Goal: Task Accomplishment & Management: Use online tool/utility

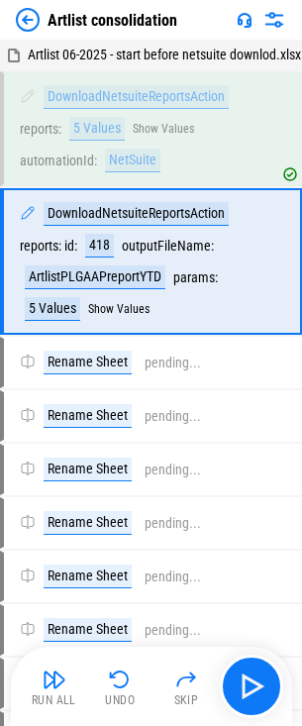
click at [27, 21] on img at bounding box center [28, 20] width 24 height 24
click at [35, 15] on img at bounding box center [28, 20] width 24 height 24
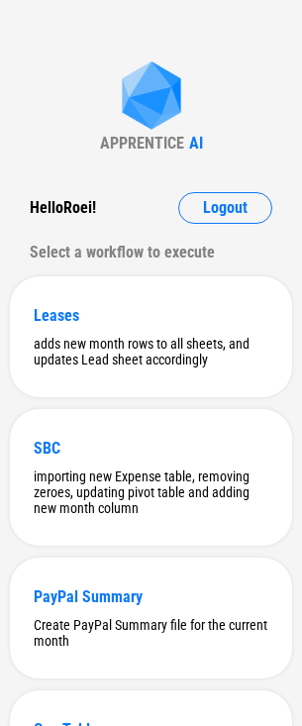
click at [94, 97] on div "APPRENTICE AI Hello Roei ! Logout Select a workflow to execute Leases adds new …" at bounding box center [151, 621] width 302 height 1243
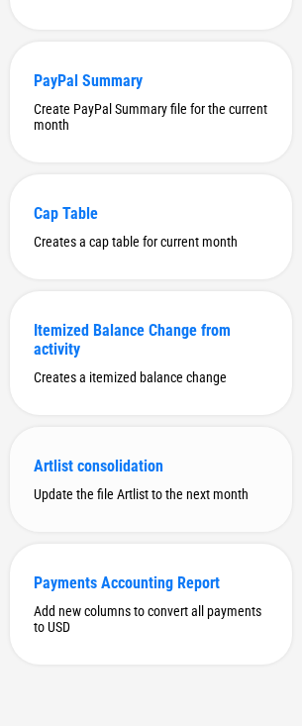
click at [73, 457] on div "Artlist consolidation" at bounding box center [151, 466] width 235 height 19
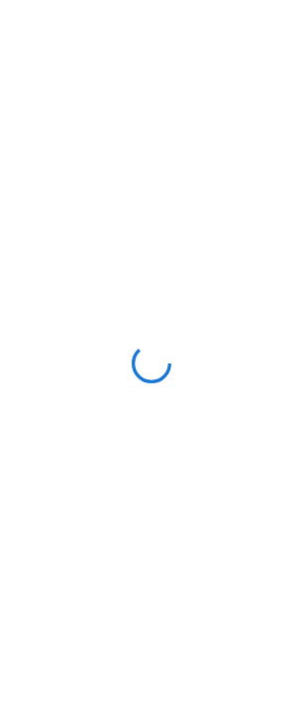
scroll to position [0, 0]
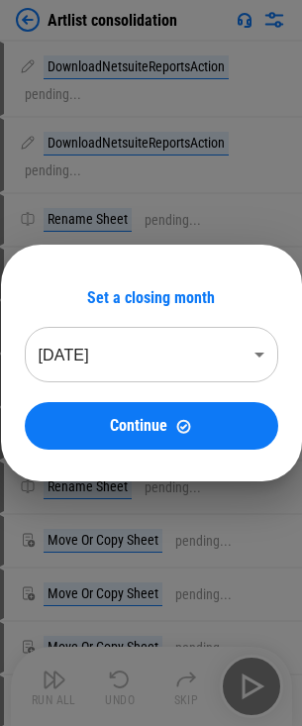
click at [169, 364] on body "Artlist consolidation DownloadNetsuiteReportsAction pending... DownloadNetsuite…" at bounding box center [151, 363] width 302 height 726
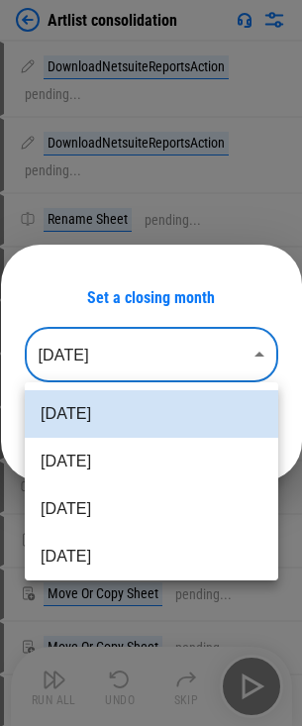
click at [125, 508] on li "Jun 2025" at bounding box center [152, 510] width 254 height 48
type input "********"
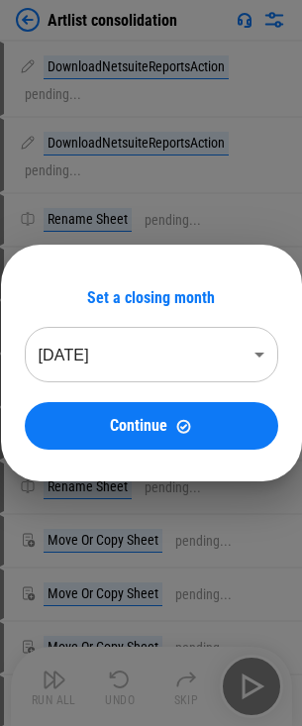
click at [165, 397] on div "Set a closing month Jun 2025 ******** ​ Continue" at bounding box center [152, 369] width 254 height 162
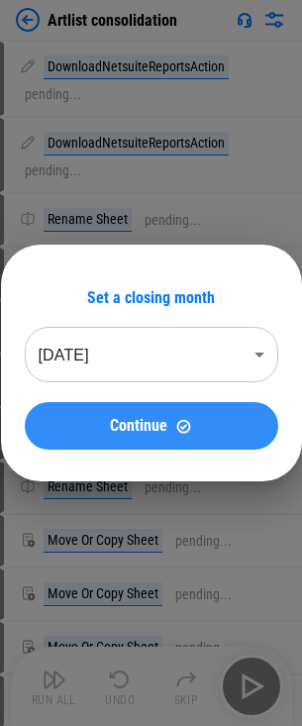
click at [185, 422] on img at bounding box center [183, 426] width 17 height 17
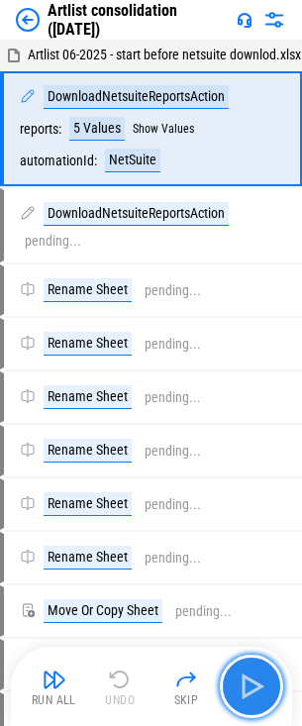
click at [252, 701] on img "button" at bounding box center [252, 687] width 32 height 32
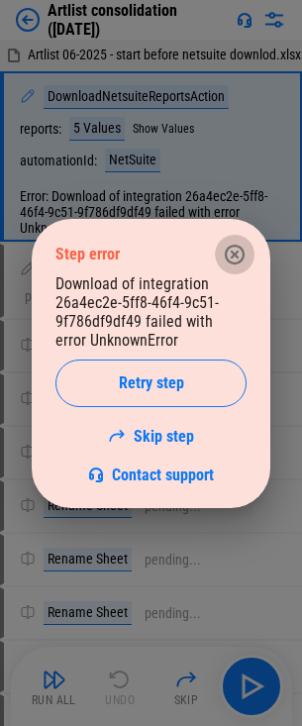
click at [229, 266] on icon "button" at bounding box center [235, 255] width 24 height 24
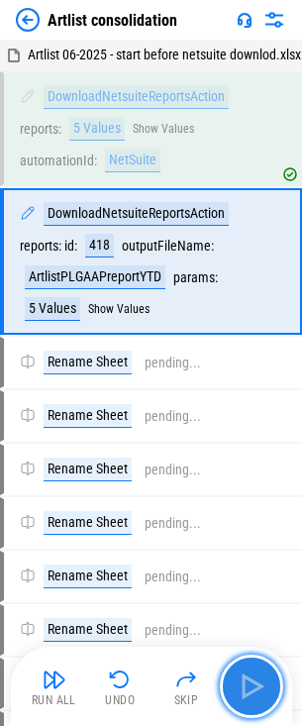
click at [260, 676] on img "button" at bounding box center [252, 687] width 32 height 32
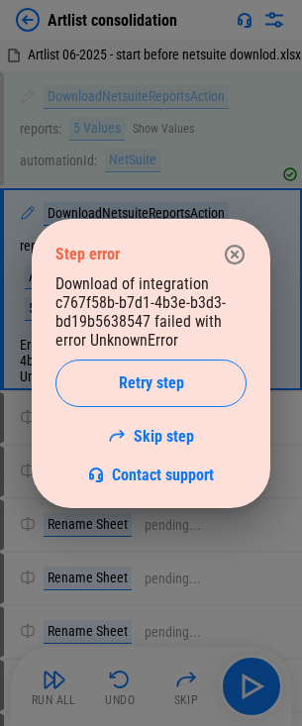
click at [229, 261] on icon "button" at bounding box center [235, 254] width 20 height 20
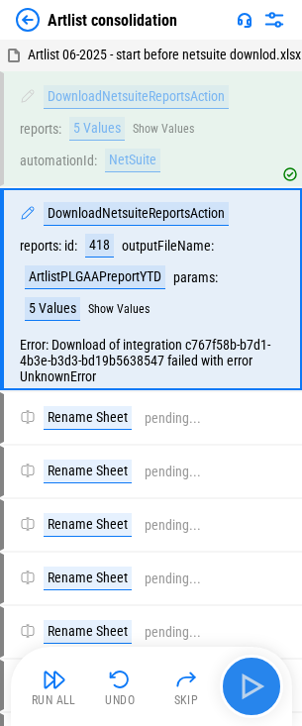
click at [233, 689] on button "button" at bounding box center [251, 686] width 63 height 63
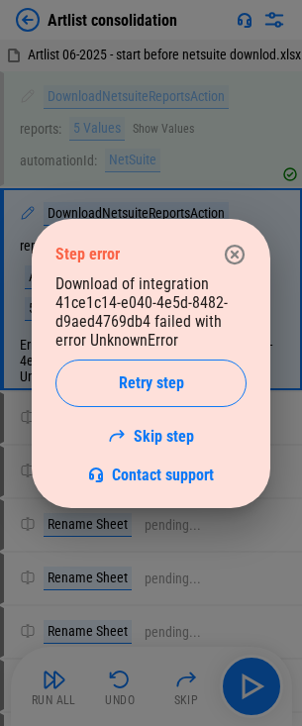
click at [236, 246] on icon "button" at bounding box center [235, 254] width 20 height 20
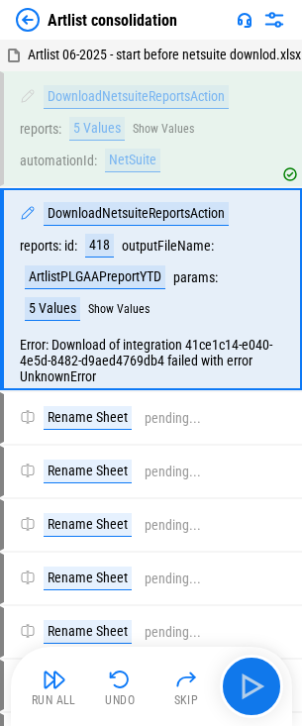
click at [29, 20] on img at bounding box center [28, 20] width 24 height 24
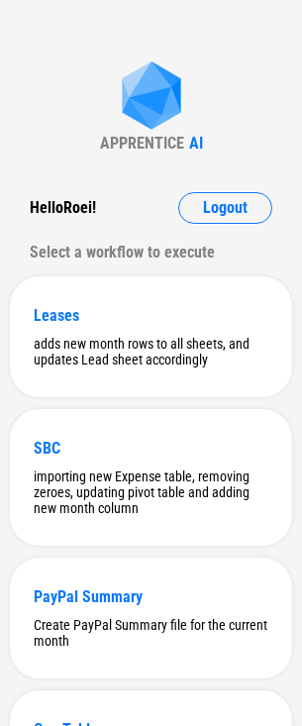
click at [68, 95] on div "APPRENTICE AI Hello Roei ! Logout Select a workflow to execute Leases adds new …" at bounding box center [151, 621] width 302 height 1243
click at [66, 162] on div "APPRENTICE AI Hello Roei ! Logout Select a workflow to execute Leases adds new …" at bounding box center [151, 621] width 302 height 1243
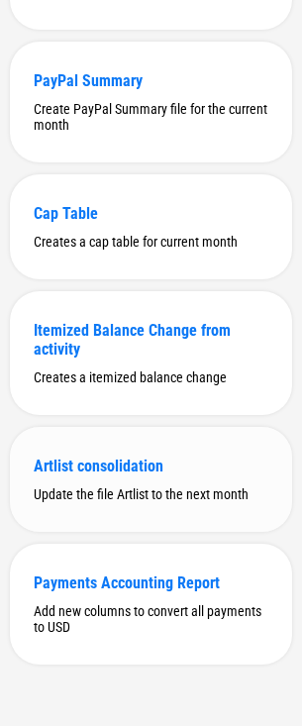
click at [181, 489] on div "Update the file Artlist to the next month" at bounding box center [151, 495] width 235 height 16
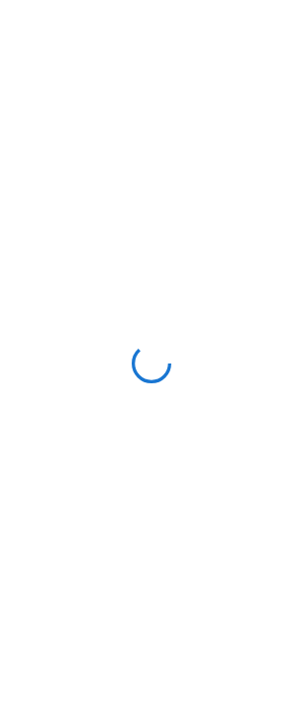
scroll to position [0, 0]
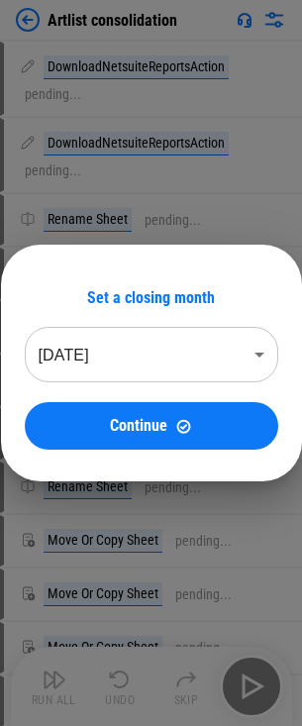
click at [195, 341] on body "Artlist consolidation DownloadNetsuiteReportsAction pending... DownloadNetsuite…" at bounding box center [151, 363] width 302 height 726
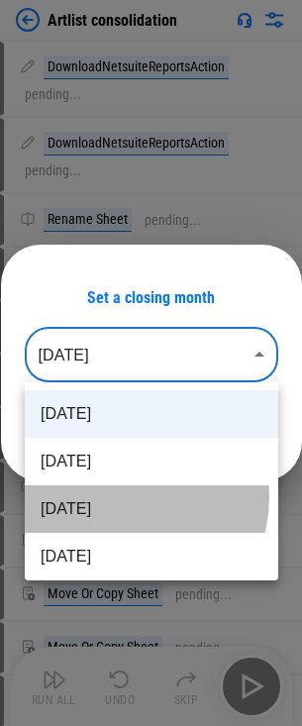
click at [126, 498] on li "[DATE]" at bounding box center [152, 510] width 254 height 48
type input "********"
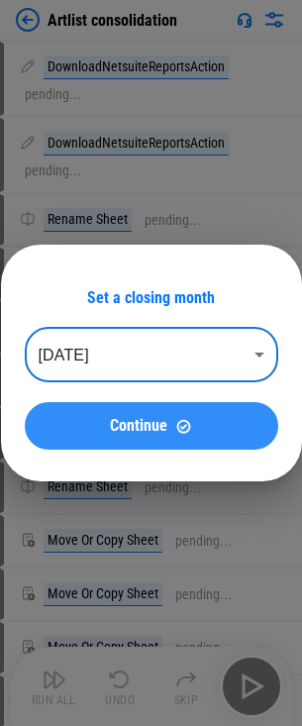
click at [169, 430] on div "Continue" at bounding box center [152, 426] width 206 height 17
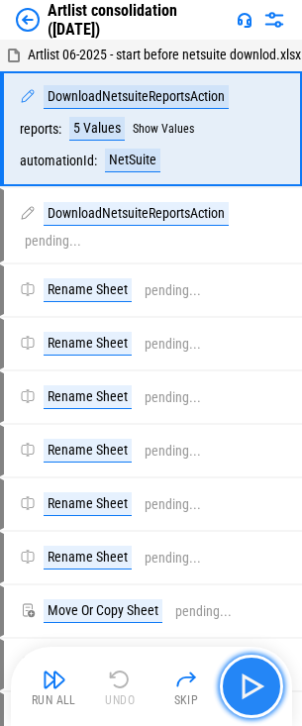
click at [254, 686] on img "button" at bounding box center [252, 687] width 32 height 32
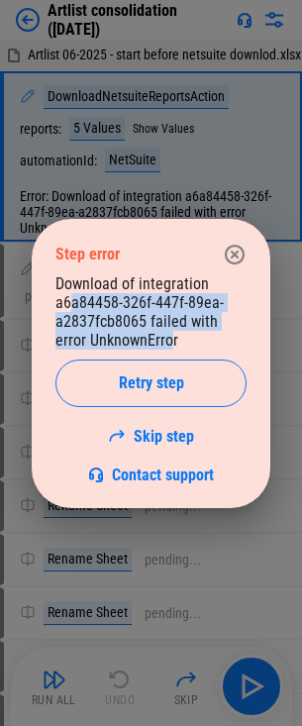
drag, startPoint x: 69, startPoint y: 294, endPoint x: 168, endPoint y: 347, distance: 112.2
click at [168, 347] on div "Download of integration a6a84458-326f-447f-89ea-a2837fcb8065 failed with error …" at bounding box center [150, 380] width 191 height 210
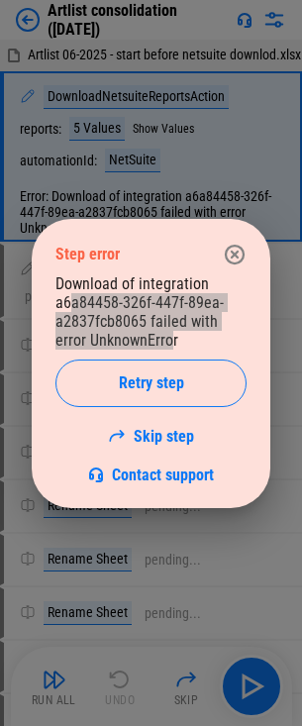
click at [227, 252] on icon "button" at bounding box center [235, 254] width 20 height 20
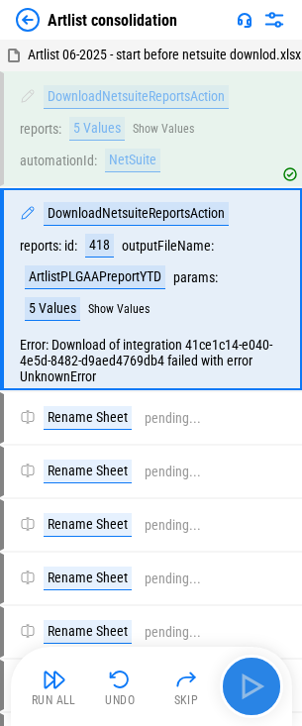
click at [250, 673] on img "button" at bounding box center [252, 687] width 32 height 32
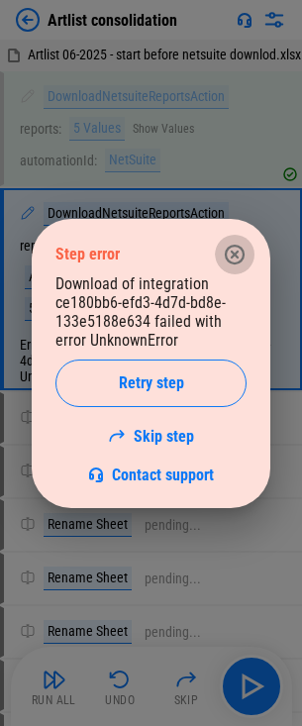
click at [238, 261] on icon "button" at bounding box center [235, 255] width 24 height 24
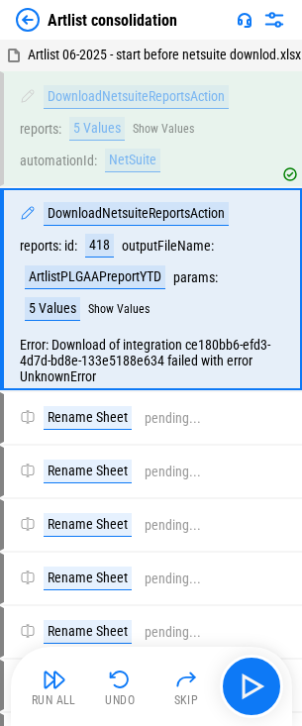
click at [43, 27] on div "Artlist consolidation" at bounding box center [97, 20] width 162 height 24
click at [26, 24] on img at bounding box center [28, 20] width 24 height 24
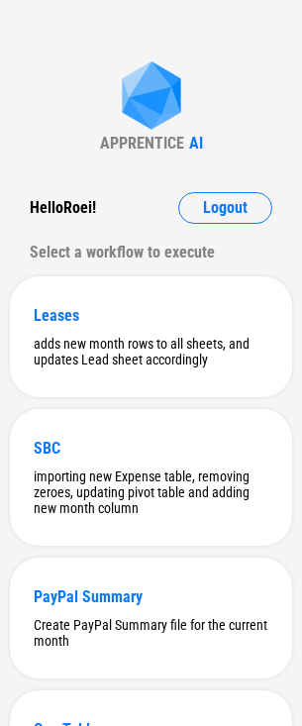
click at [112, 36] on div "APPRENTICE AI Hello Roei ! Logout Select a workflow to execute Leases adds new …" at bounding box center [151, 621] width 302 height 1243
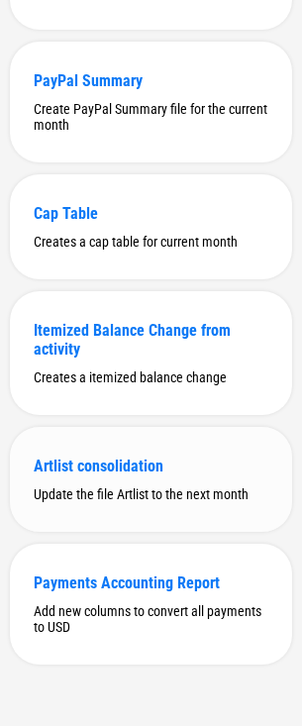
click at [98, 457] on div "Artlist consolidation" at bounding box center [151, 466] width 235 height 19
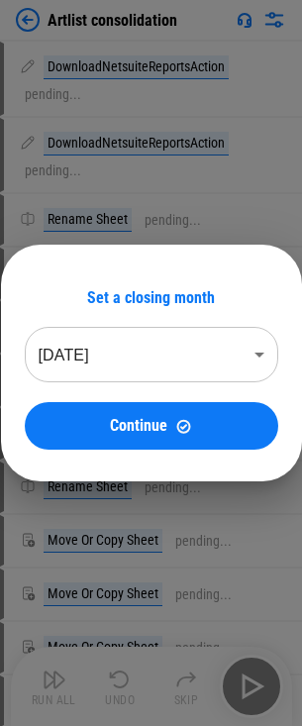
click at [155, 362] on body "Artlist consolidation DownloadNetsuiteReportsAction pending... DownloadNetsuite…" at bounding box center [151, 363] width 302 height 726
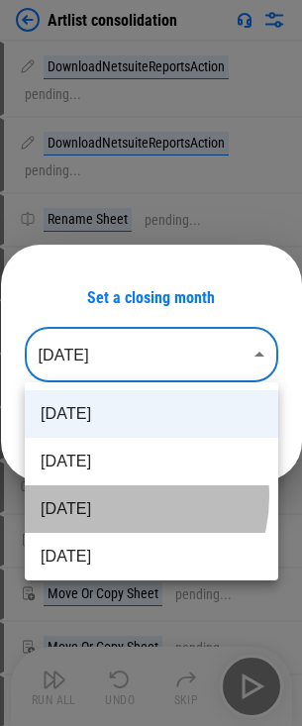
click at [111, 497] on li "[DATE]" at bounding box center [152, 510] width 254 height 48
type input "********"
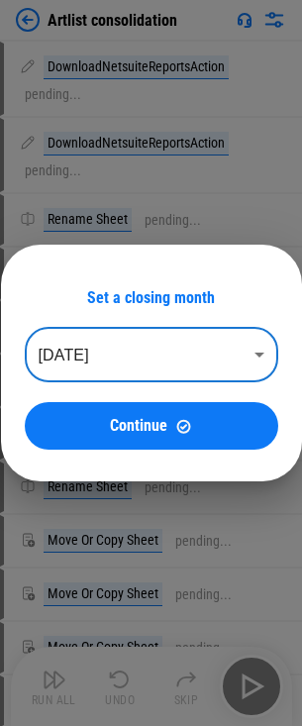
click at [163, 408] on button "Continue" at bounding box center [152, 426] width 254 height 48
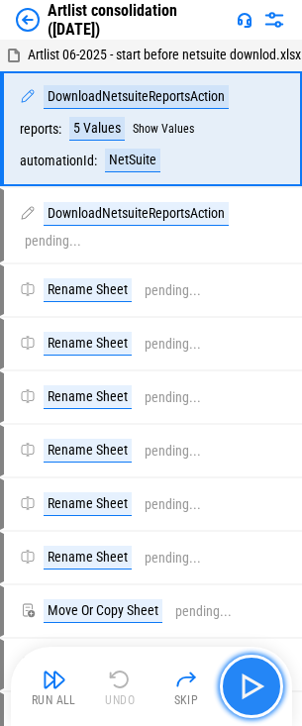
click at [246, 679] on img "button" at bounding box center [252, 687] width 32 height 32
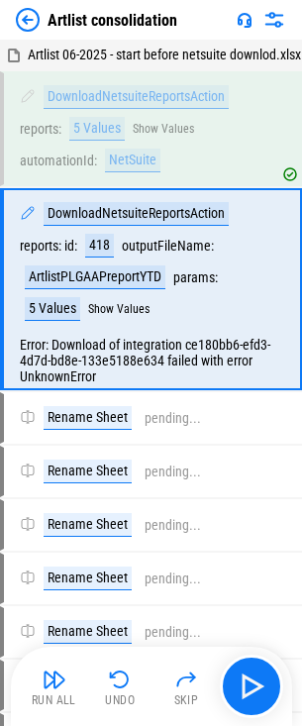
click at [32, 14] on img at bounding box center [28, 20] width 24 height 24
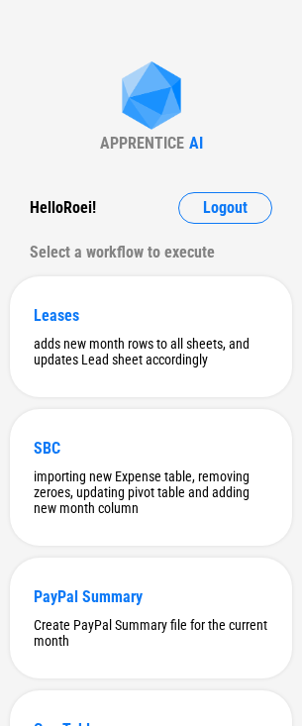
click at [64, 90] on div "APPRENTICE AI Hello Roei ! Logout Select a workflow to execute Leases adds new …" at bounding box center [151, 621] width 302 height 1243
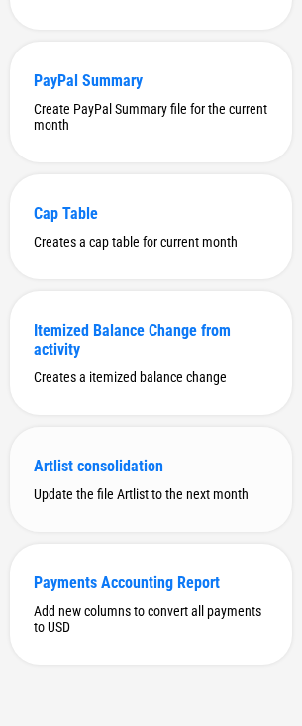
click at [86, 482] on div "Artlist consolidation Update the file Artlist to the next month" at bounding box center [151, 479] width 282 height 105
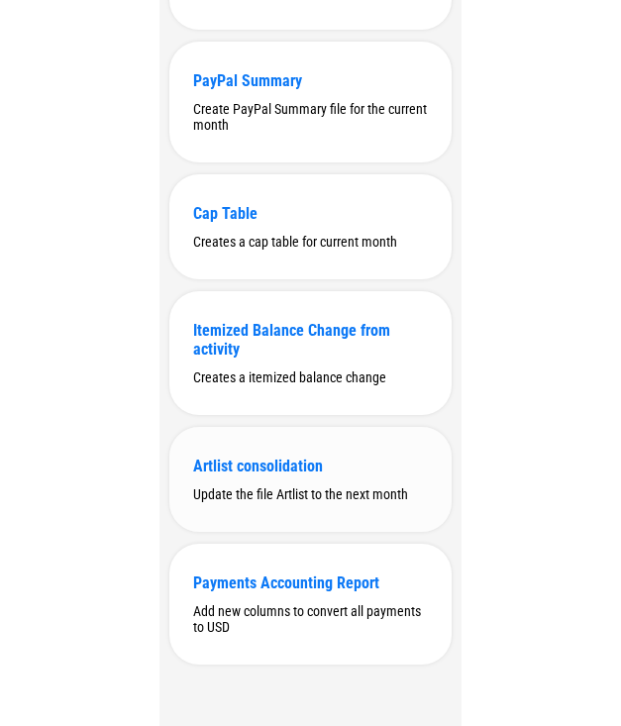
scroll to position [0, 0]
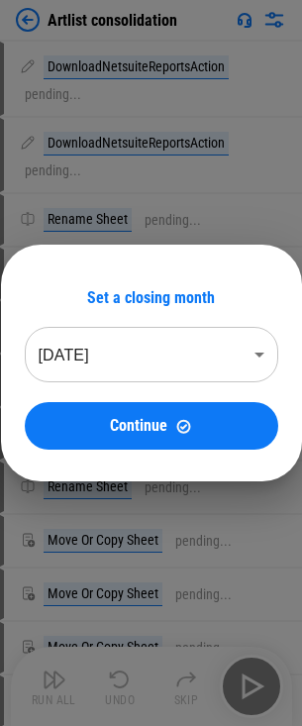
click at [140, 365] on body "Artlist consolidation DownloadNetsuiteReportsAction pending... DownloadNetsuite…" at bounding box center [151, 363] width 302 height 726
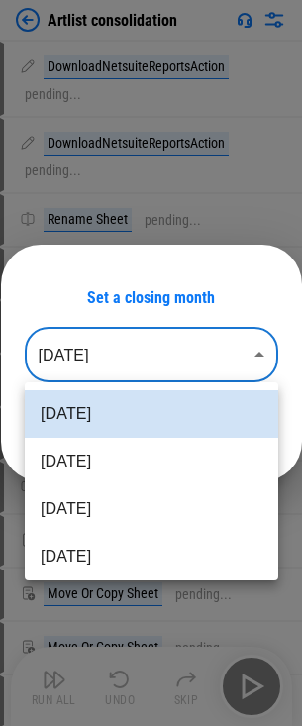
click at [115, 513] on li "[DATE]" at bounding box center [152, 510] width 254 height 48
type input "********"
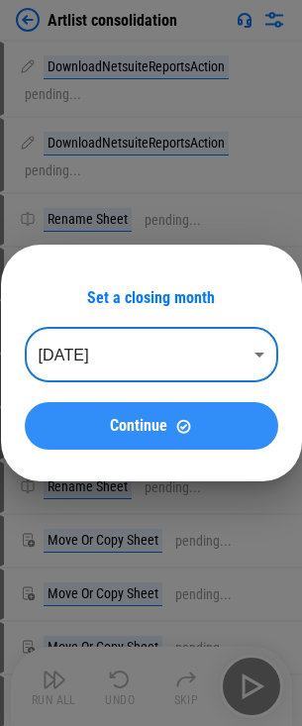
click at [190, 433] on img at bounding box center [183, 426] width 17 height 17
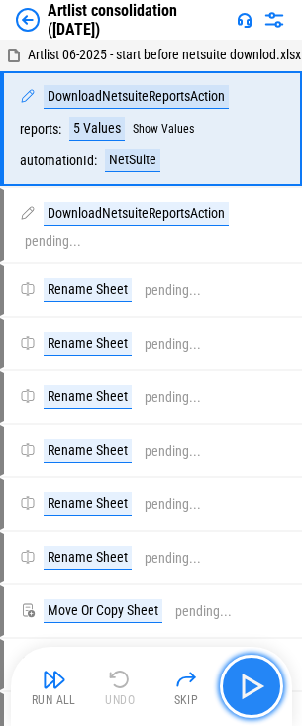
click at [250, 687] on img "button" at bounding box center [252, 687] width 32 height 32
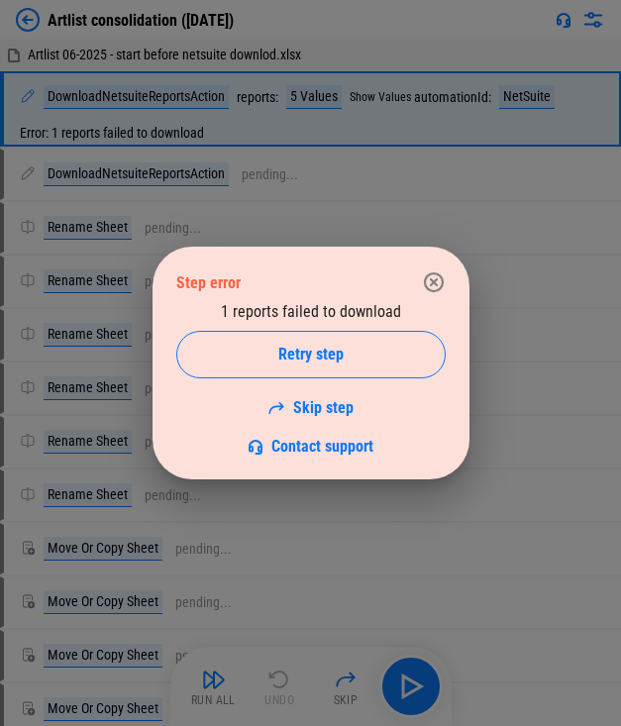
click at [75, 445] on div "Step error 1 reports failed to download Retry step Skip step Contact support" at bounding box center [310, 363] width 621 height 726
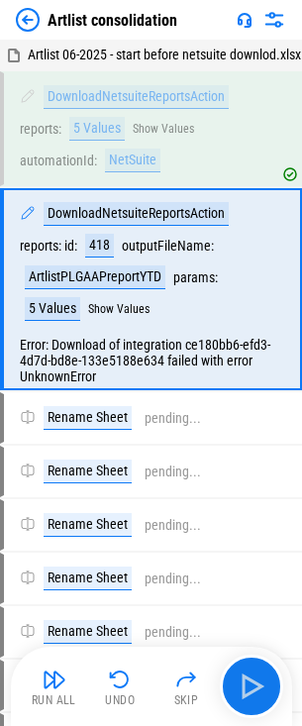
click at [22, 13] on img at bounding box center [28, 20] width 24 height 24
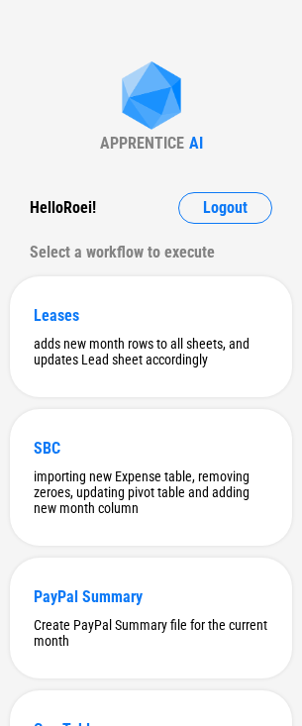
scroll to position [528, 0]
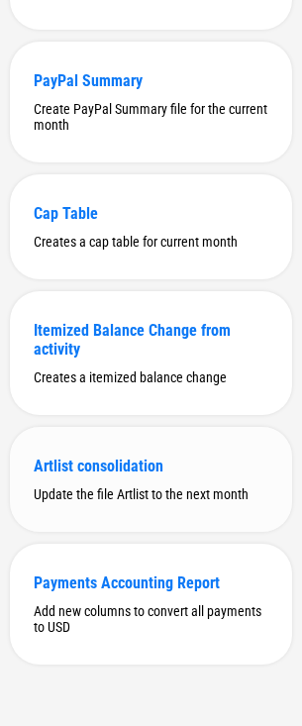
click at [75, 493] on div "Update the file Artlist to the next month" at bounding box center [151, 495] width 235 height 16
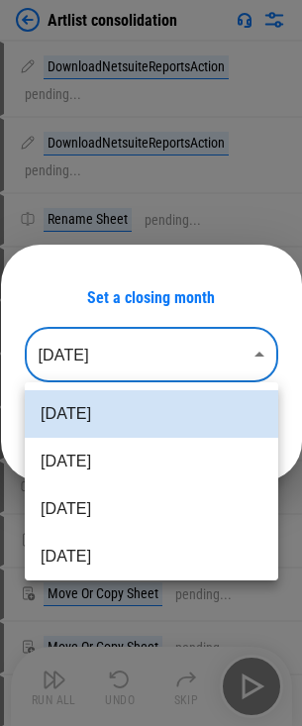
click at [161, 354] on body "Artlist consolidation DownloadNetsuiteReportsAction pending... DownloadNetsuite…" at bounding box center [151, 363] width 302 height 726
click at [126, 508] on li "[DATE]" at bounding box center [152, 510] width 254 height 48
type input "********"
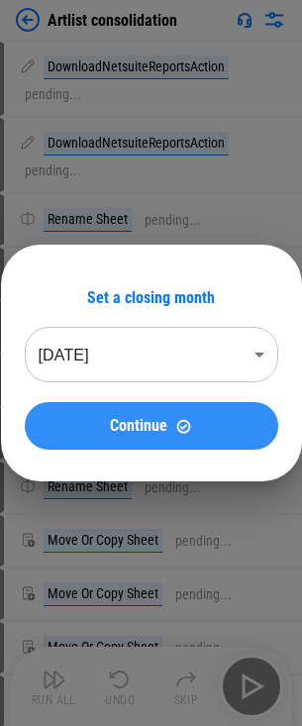
click at [159, 439] on button "Continue" at bounding box center [152, 426] width 254 height 48
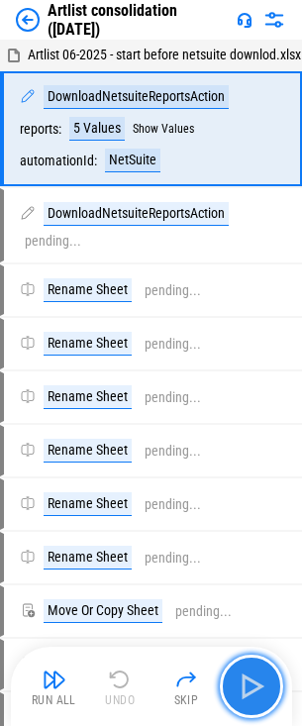
click at [260, 680] on img "button" at bounding box center [252, 687] width 32 height 32
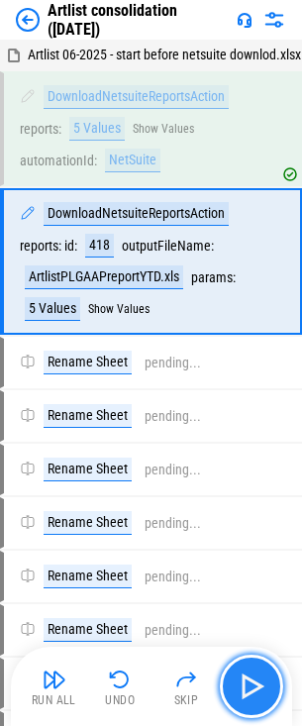
click at [262, 692] on img "button" at bounding box center [252, 687] width 32 height 32
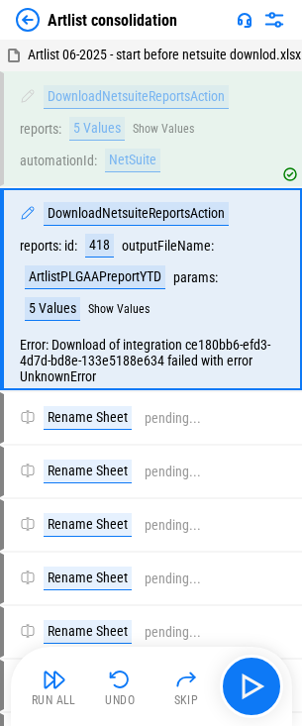
click at [23, 23] on img at bounding box center [28, 20] width 24 height 24
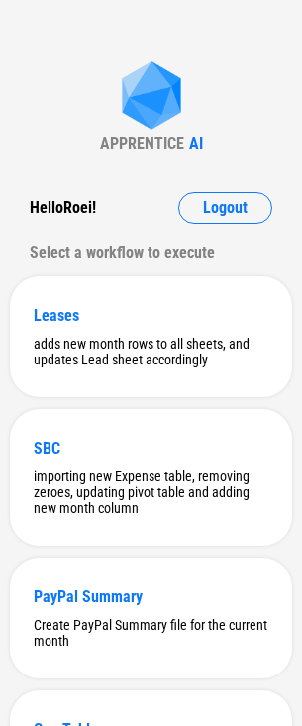
scroll to position [528, 0]
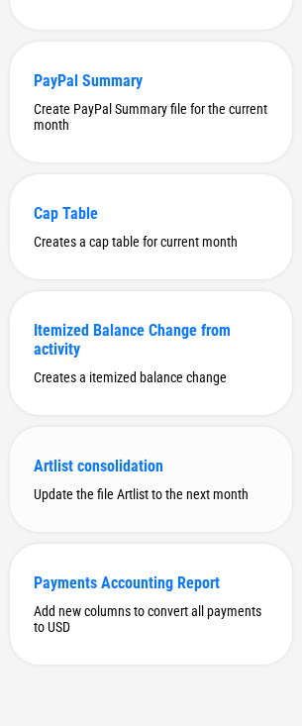
click at [98, 473] on div "Artlist consolidation Update the file Artlist to the next month" at bounding box center [151, 479] width 282 height 105
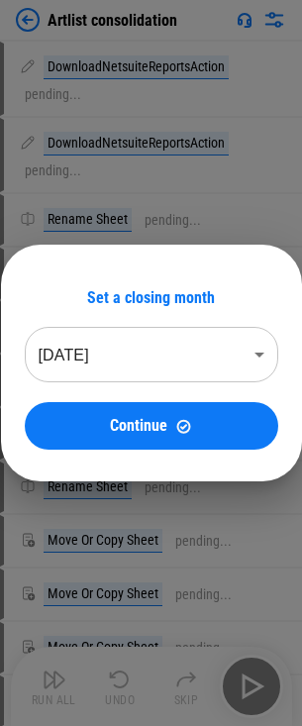
click at [198, 355] on body "Artlist consolidation DownloadNetsuiteReportsAction pending... DownloadNetsuite…" at bounding box center [151, 363] width 302 height 726
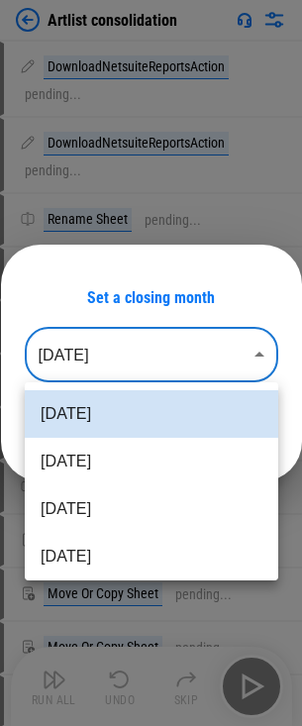
click at [170, 509] on li "Jun 2025" at bounding box center [152, 510] width 254 height 48
type input "********"
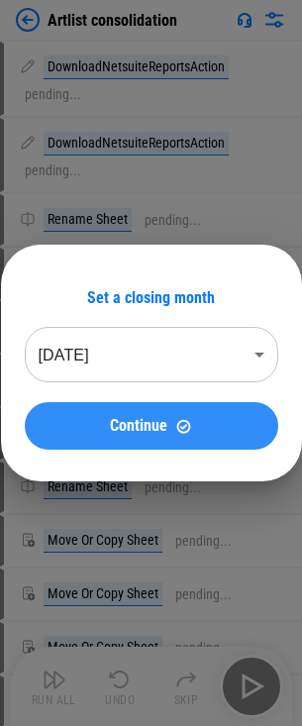
click at [200, 434] on div "Continue" at bounding box center [152, 426] width 206 height 17
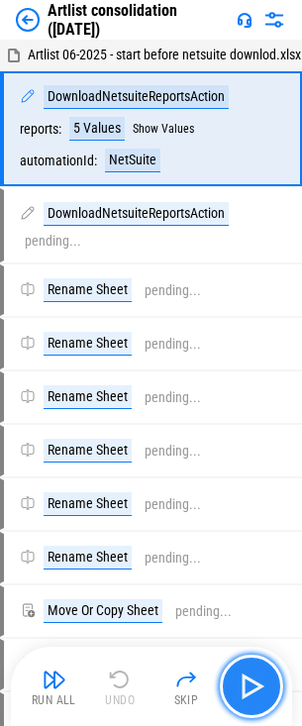
click at [241, 668] on button "button" at bounding box center [251, 686] width 63 height 63
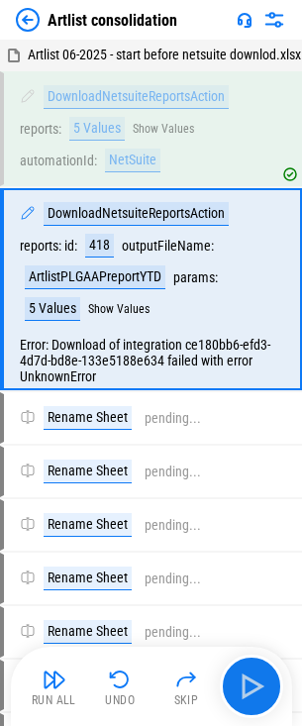
click at [41, 23] on div "Artlist consolidation" at bounding box center [97, 20] width 162 height 24
click at [26, 18] on img at bounding box center [28, 20] width 24 height 24
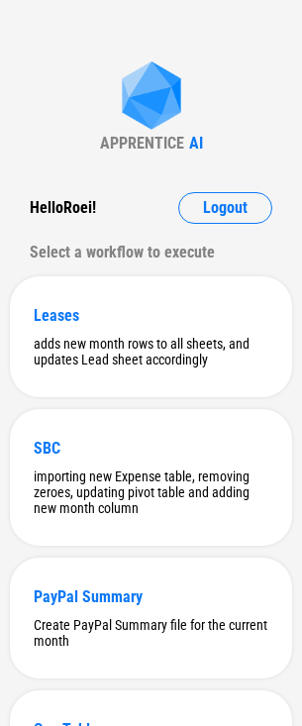
scroll to position [528, 0]
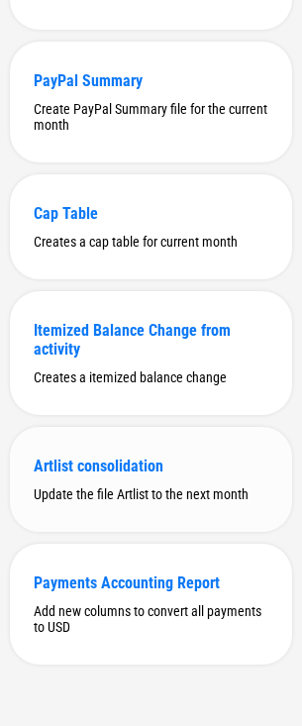
click at [91, 487] on div "Update the file Artlist to the next month" at bounding box center [151, 495] width 235 height 16
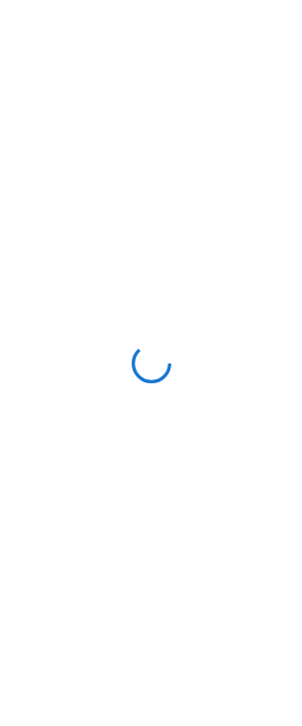
scroll to position [0, 0]
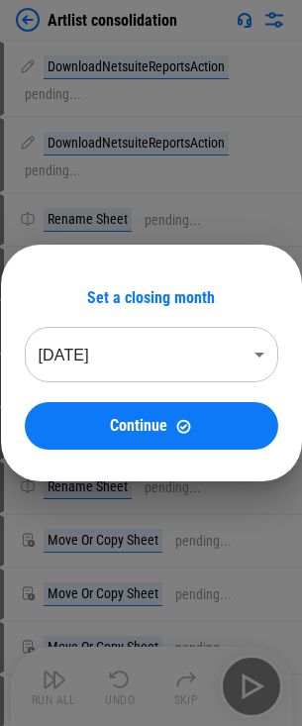
click at [161, 331] on body "Artlist consolidation DownloadNetsuiteReportsAction pending... DownloadNetsuite…" at bounding box center [151, 363] width 302 height 726
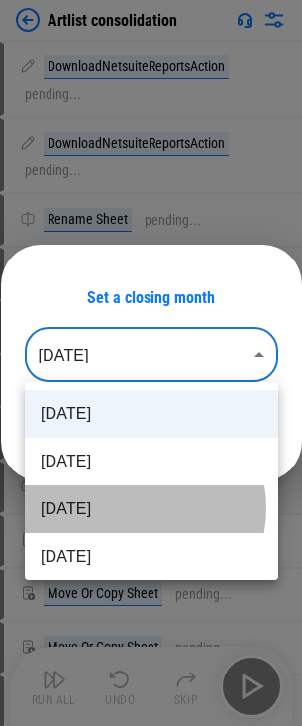
click at [127, 508] on li "Jun 2025" at bounding box center [152, 510] width 254 height 48
type input "********"
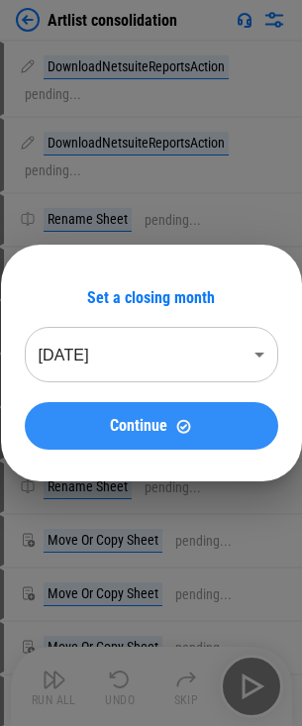
click at [173, 415] on button "Continue" at bounding box center [152, 426] width 254 height 48
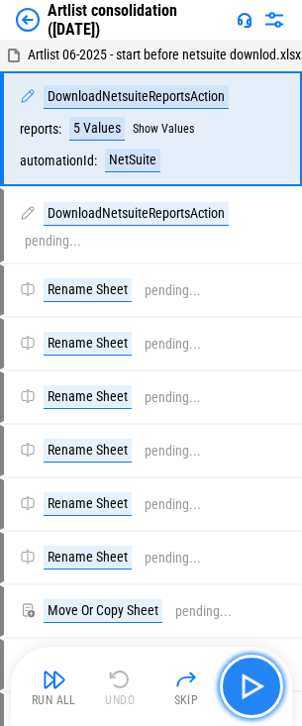
click at [251, 681] on img "button" at bounding box center [252, 687] width 32 height 32
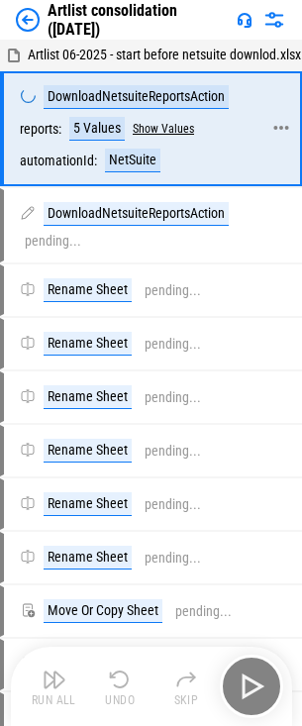
click at [153, 136] on button "Show Values" at bounding box center [163, 129] width 61 height 14
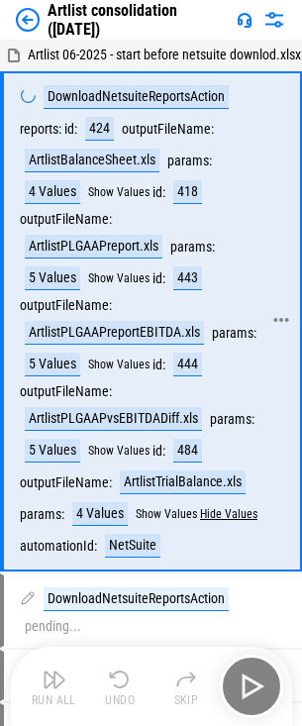
click at [216, 521] on button "Hide Values" at bounding box center [228, 514] width 57 height 14
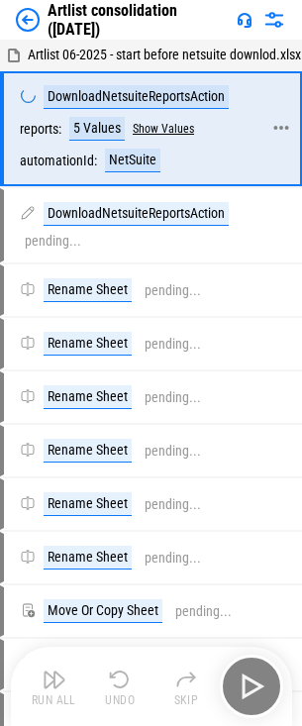
click at [155, 136] on button "Show Values" at bounding box center [163, 129] width 61 height 14
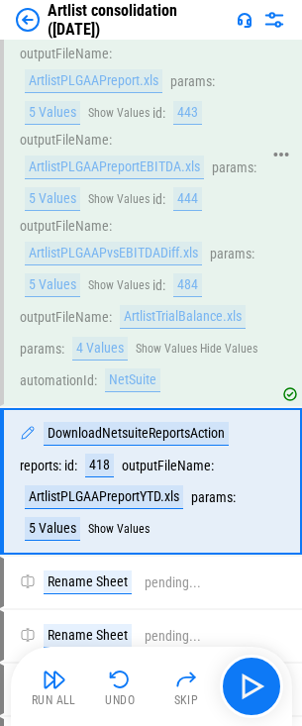
scroll to position [205, 0]
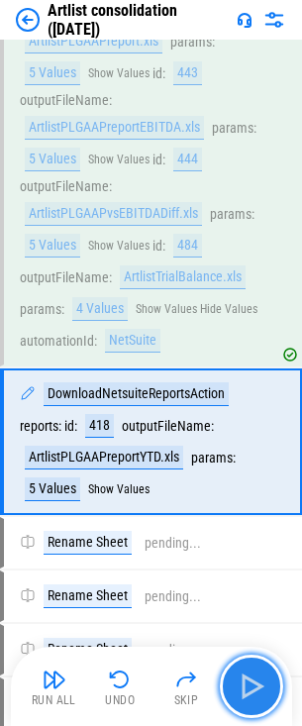
click at [244, 698] on img "button" at bounding box center [252, 687] width 32 height 32
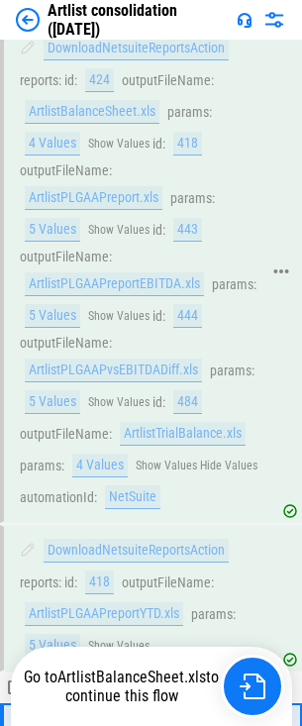
scroll to position [0, 0]
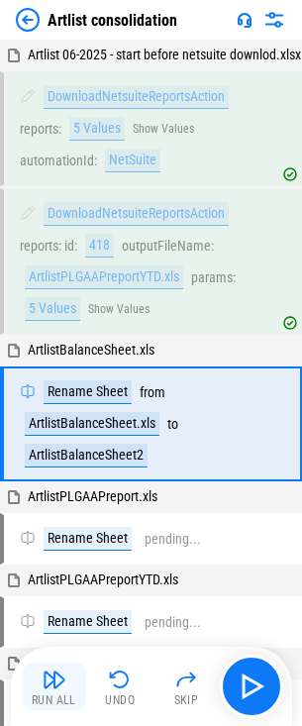
click at [57, 687] on img "button" at bounding box center [55, 680] width 24 height 24
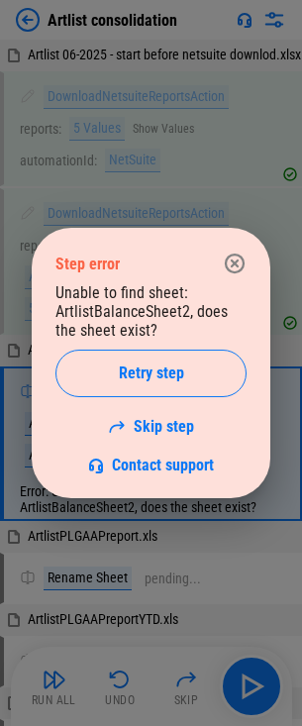
click at [237, 274] on icon "button" at bounding box center [235, 264] width 24 height 24
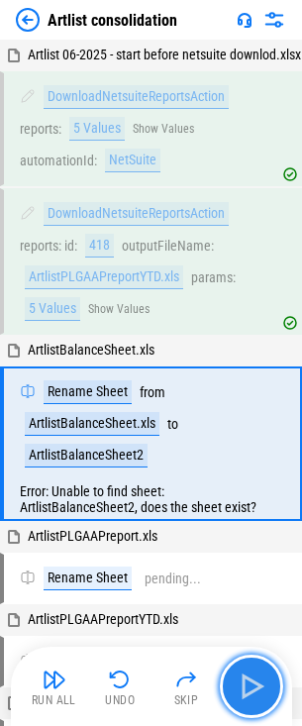
click at [257, 682] on img "button" at bounding box center [252, 687] width 32 height 32
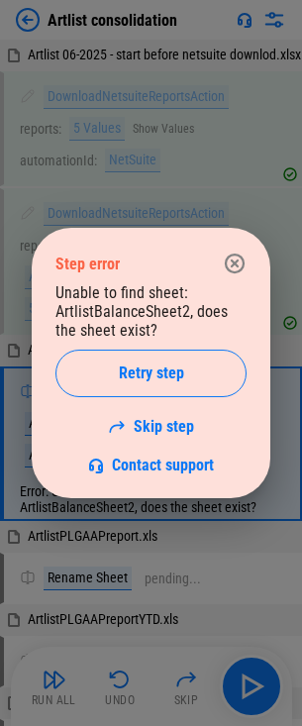
click at [235, 270] on icon "button" at bounding box center [235, 264] width 24 height 24
